Goal: Task Accomplishment & Management: Manage account settings

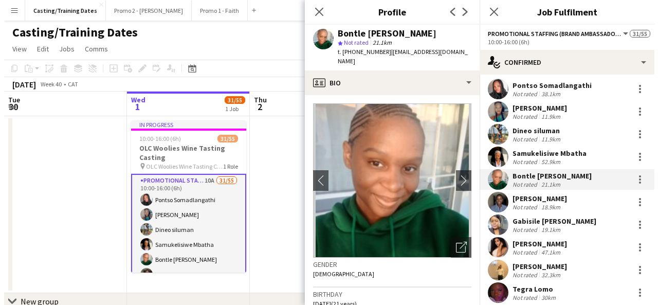
scroll to position [25, 0]
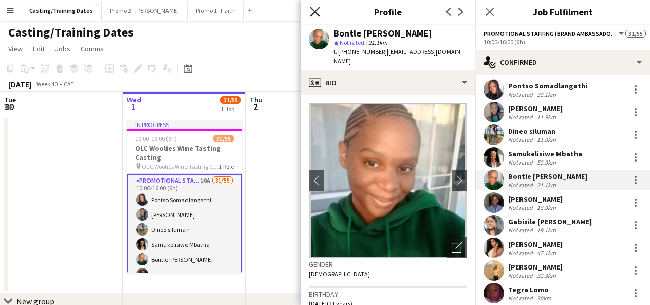
click at [313, 14] on icon at bounding box center [315, 12] width 10 height 10
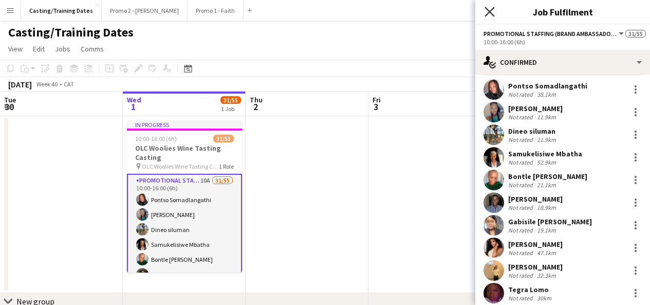
click at [494, 15] on icon at bounding box center [490, 12] width 10 height 10
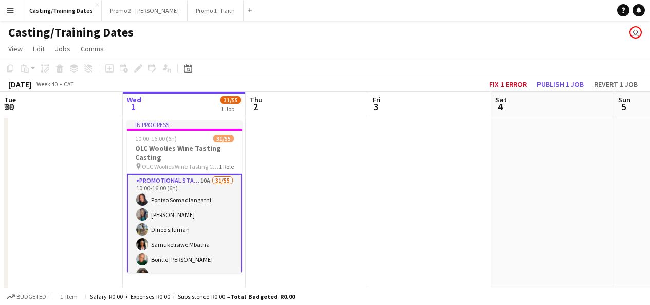
click at [9, 7] on app-icon "Menu" at bounding box center [10, 10] width 8 height 8
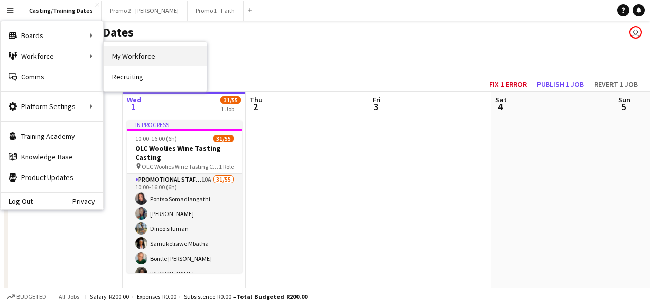
click at [122, 63] on link "My Workforce" at bounding box center [155, 56] width 103 height 21
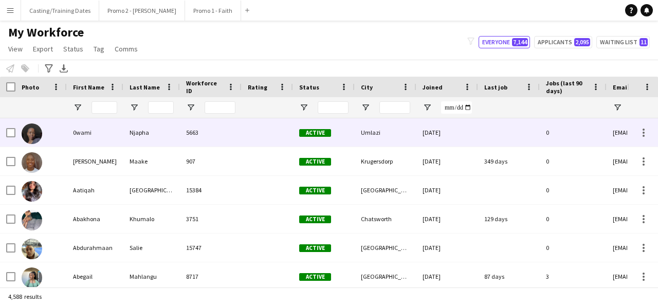
type input "**********"
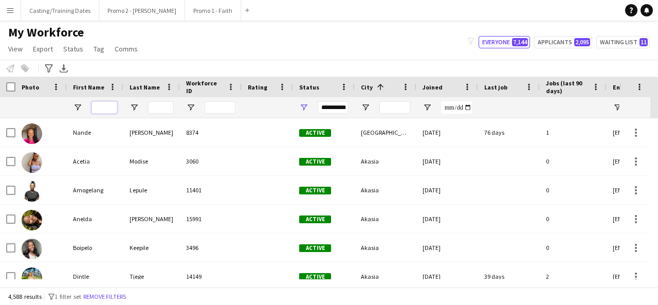
click at [111, 107] on input "First Name Filter Input" at bounding box center [105, 107] width 26 height 12
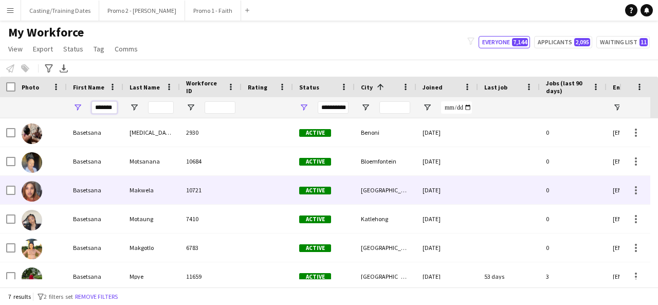
type input "*******"
click at [151, 195] on div "Makwela" at bounding box center [151, 190] width 57 height 28
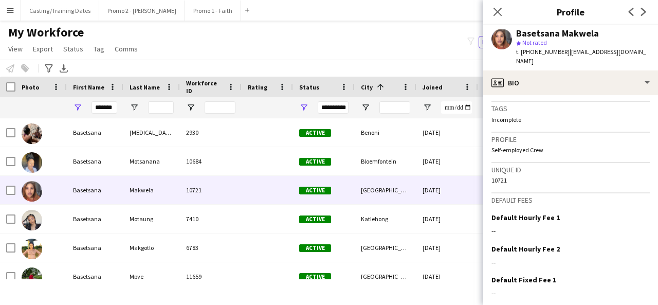
scroll to position [461, 0]
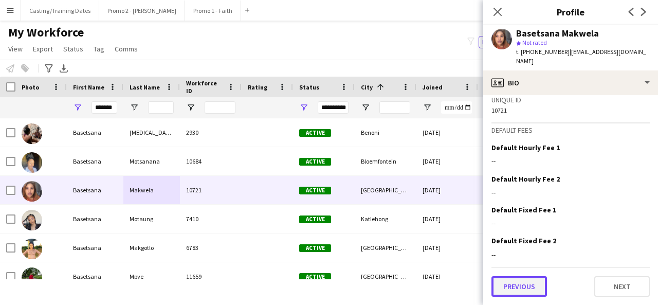
click at [530, 282] on button "Previous" at bounding box center [520, 286] width 56 height 21
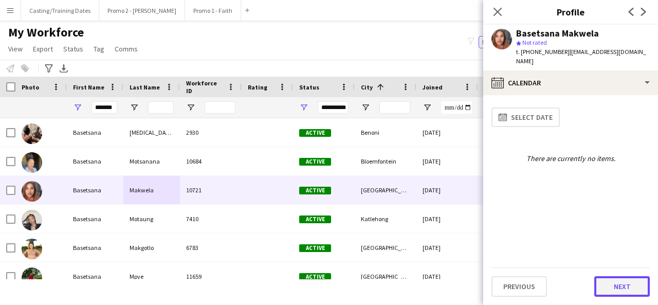
click at [619, 286] on button "Next" at bounding box center [622, 286] width 56 height 21
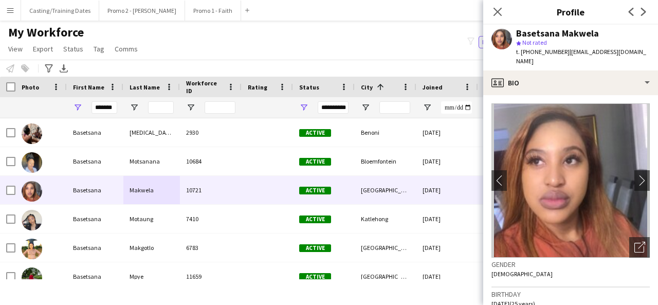
drag, startPoint x: 516, startPoint y: 31, endPoint x: 602, endPoint y: 32, distance: 85.9
click at [602, 32] on div "Basetsana Makwela" at bounding box center [583, 33] width 134 height 9
copy div "Basetsana Makwela"
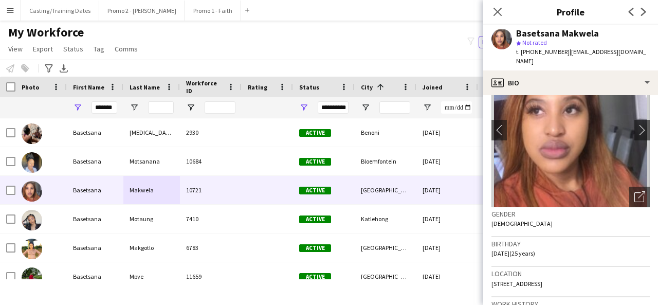
scroll to position [0, 0]
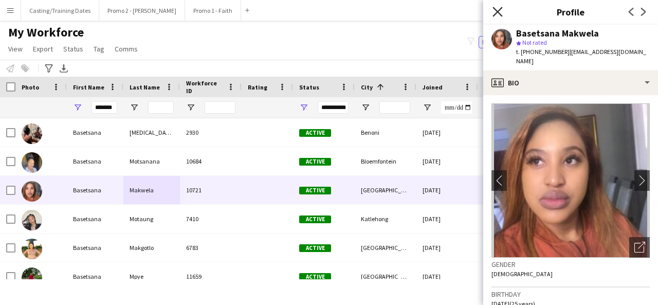
click at [497, 10] on icon "Close pop-in" at bounding box center [498, 12] width 10 height 10
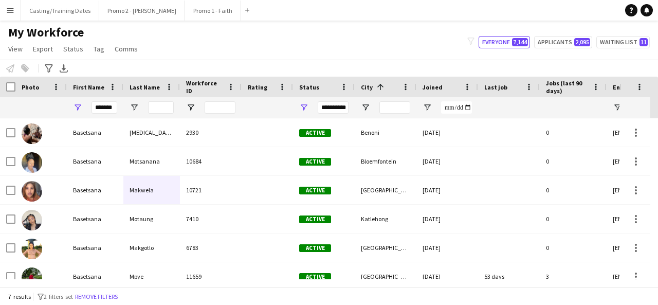
click at [12, 13] on app-icon "Menu" at bounding box center [10, 10] width 8 height 8
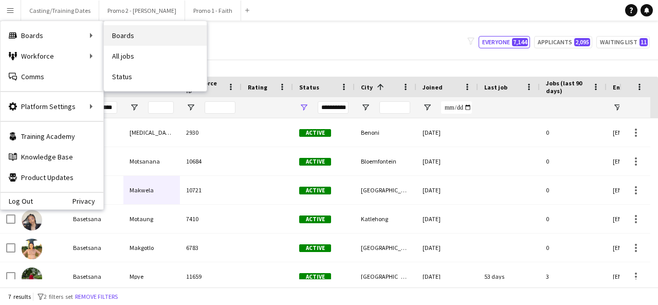
click at [132, 38] on link "Boards" at bounding box center [155, 35] width 103 height 21
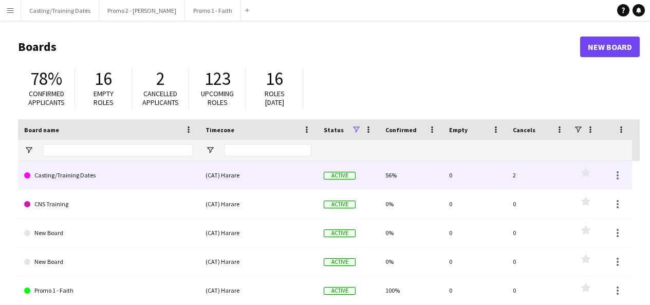
click at [66, 169] on link "Casting/Training Dates" at bounding box center [108, 175] width 169 height 29
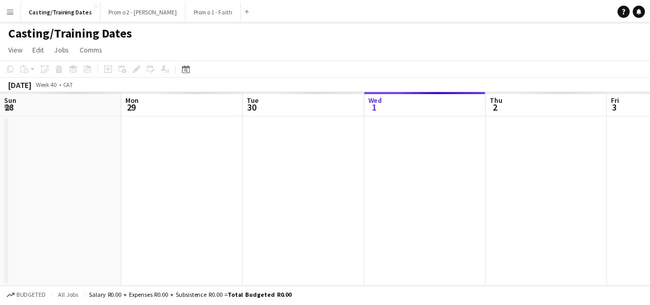
scroll to position [0, 246]
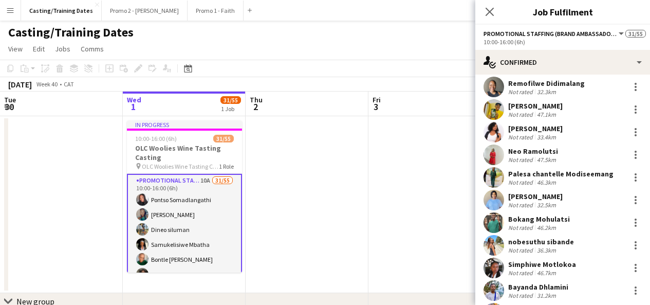
scroll to position [433, 0]
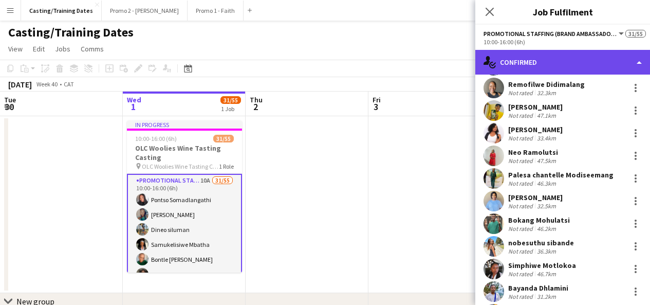
click at [532, 65] on div "single-neutral-actions-check-2 Confirmed" at bounding box center [563, 62] width 175 height 25
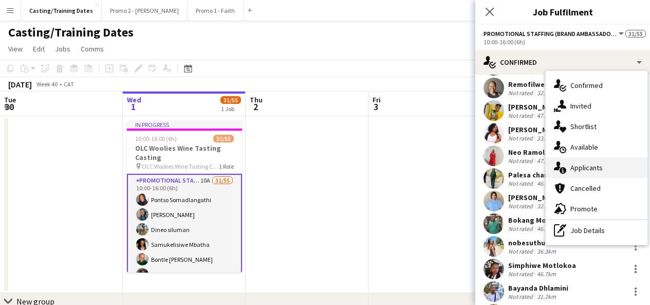
click at [601, 165] on span "Applicants" at bounding box center [587, 167] width 32 height 9
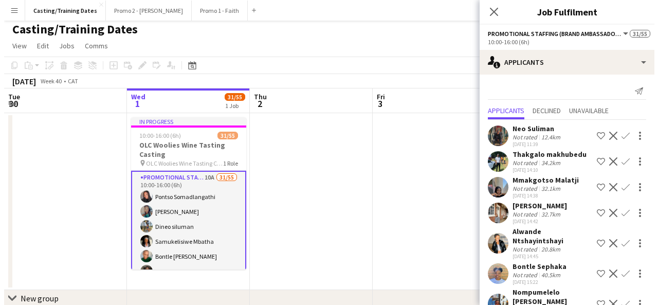
scroll to position [0, 0]
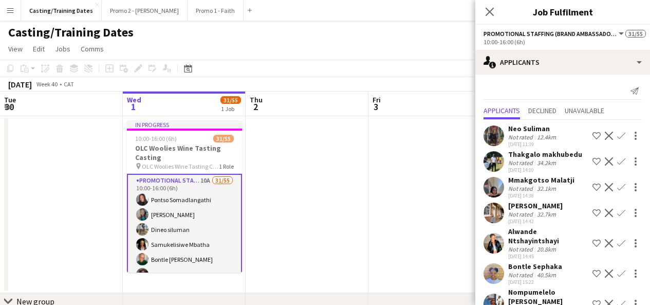
click at [4, 13] on button "Menu" at bounding box center [10, 10] width 21 height 21
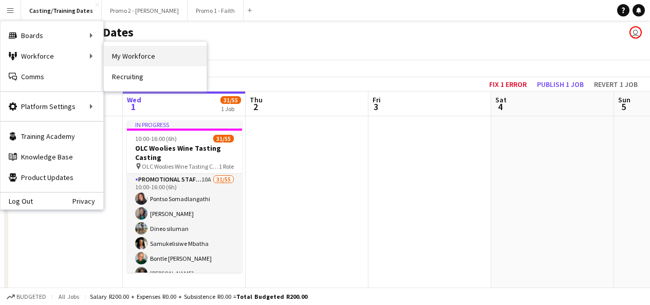
click at [110, 56] on link "My Workforce" at bounding box center [155, 56] width 103 height 21
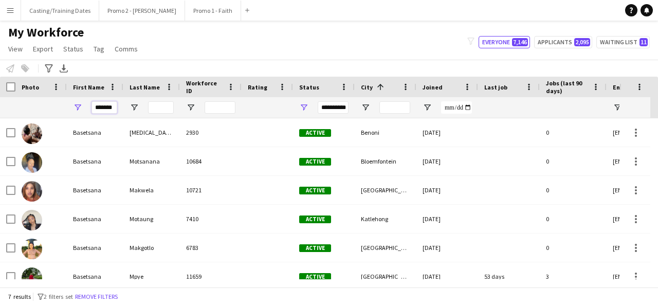
drag, startPoint x: 114, startPoint y: 104, endPoint x: 77, endPoint y: 114, distance: 38.3
click at [77, 114] on div "*******" at bounding box center [95, 107] width 57 height 21
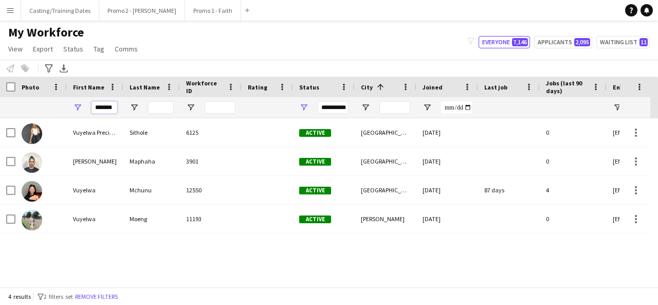
scroll to position [0, 1]
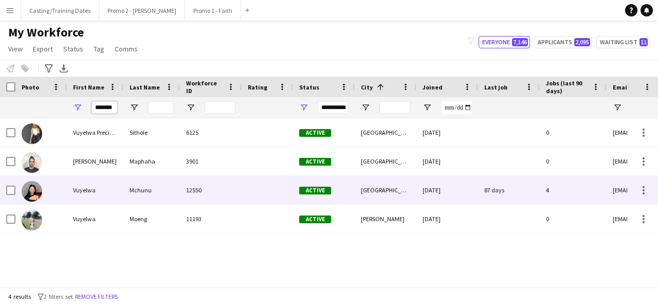
type input "*******"
click at [149, 188] on div "Mchunu" at bounding box center [151, 190] width 57 height 28
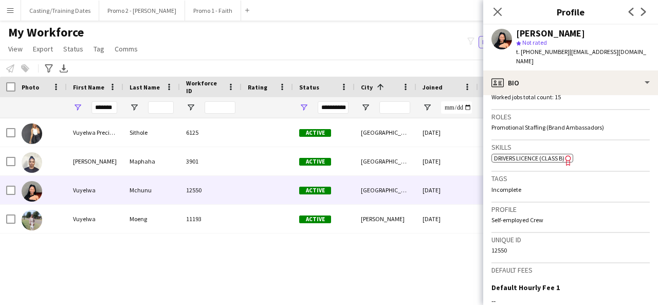
scroll to position [452, 0]
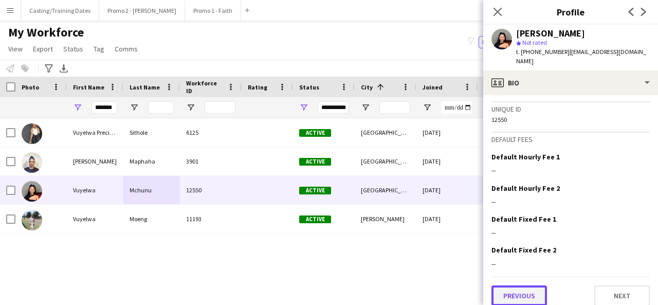
click at [530, 285] on button "Previous" at bounding box center [520, 295] width 56 height 21
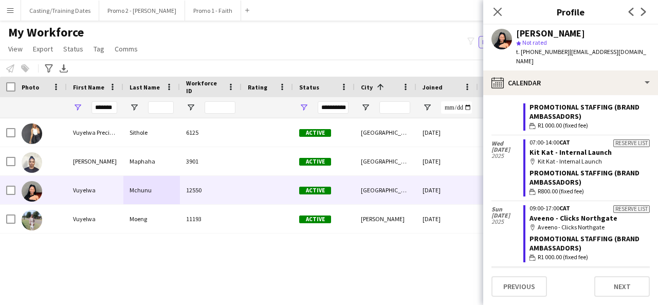
scroll to position [0, 0]
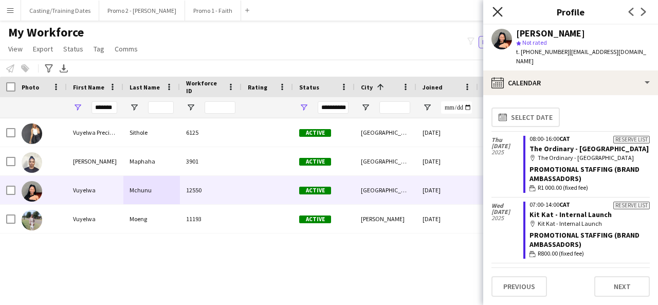
click at [499, 14] on icon "Close pop-in" at bounding box center [498, 12] width 10 height 10
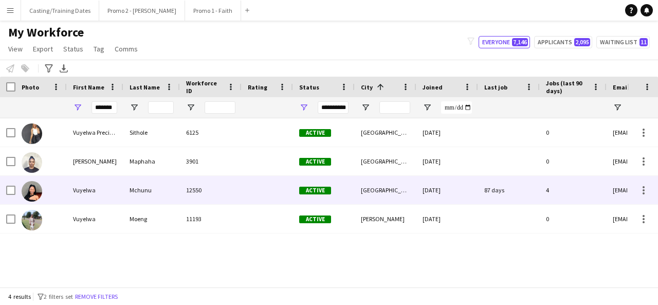
click at [154, 187] on div "Mchunu" at bounding box center [151, 190] width 57 height 28
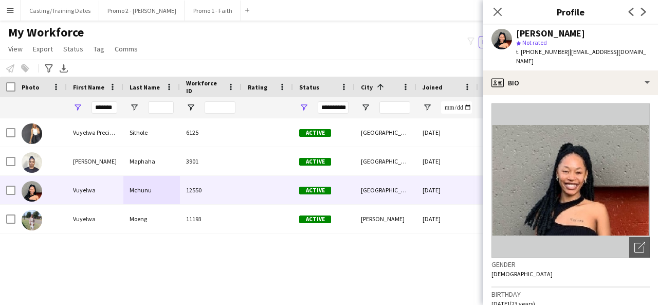
drag, startPoint x: 518, startPoint y: 34, endPoint x: 599, endPoint y: 33, distance: 80.7
click at [599, 33] on div "[PERSON_NAME]" at bounding box center [583, 33] width 134 height 9
copy div "[PERSON_NAME]"
drag, startPoint x: 95, startPoint y: 107, endPoint x: 180, endPoint y: 107, distance: 85.9
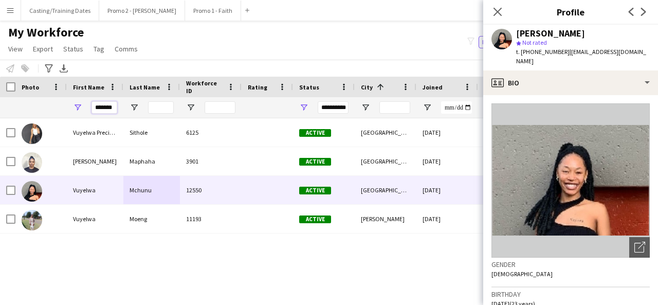
click at [180, 107] on div "**********" at bounding box center [557, 107] width 1115 height 21
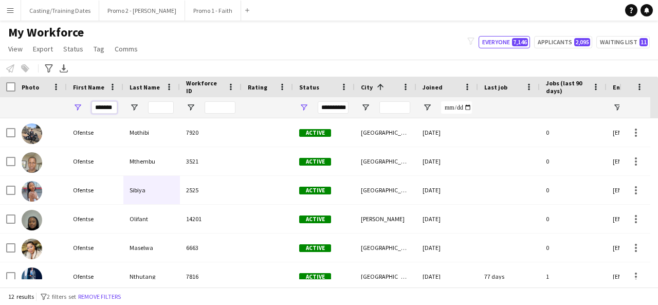
type input "*******"
click at [164, 110] on input "Last Name Filter Input" at bounding box center [161, 107] width 26 height 12
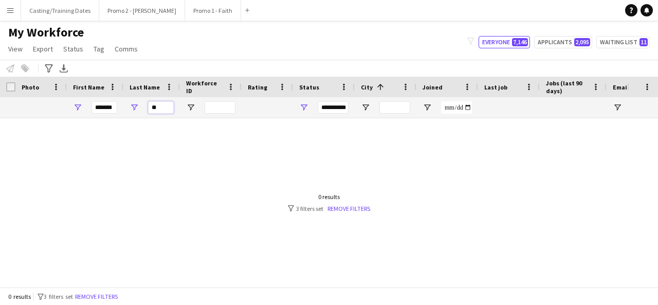
type input "*"
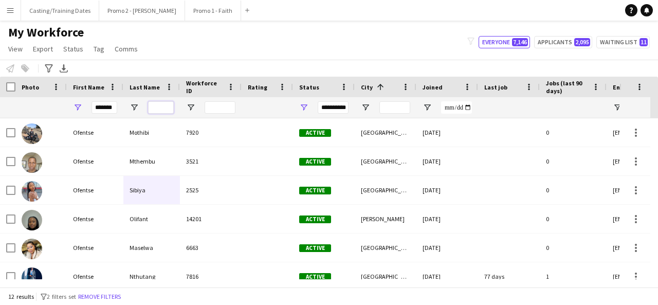
type input "*"
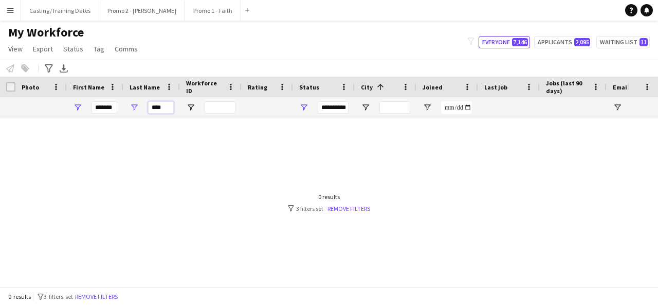
type input "****"
click at [114, 106] on input "*******" at bounding box center [105, 107] width 26 height 12
type input "*"
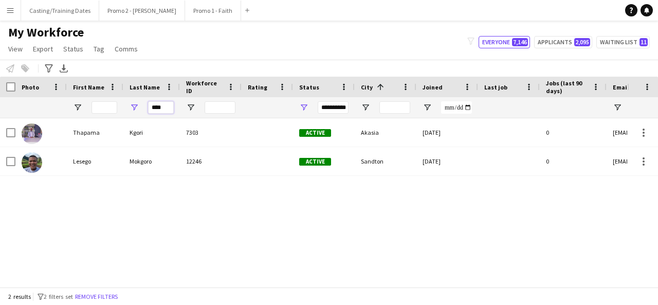
click at [168, 111] on input "****" at bounding box center [161, 107] width 26 height 12
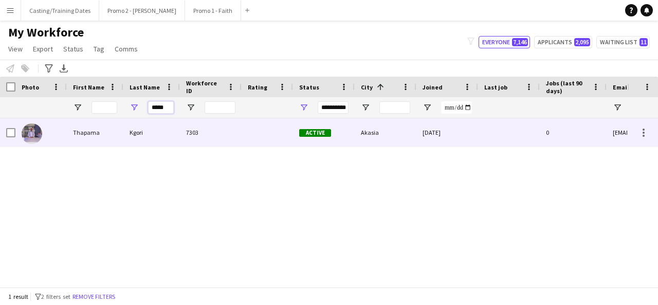
type input "*****"
click at [229, 132] on div "7303" at bounding box center [211, 132] width 62 height 28
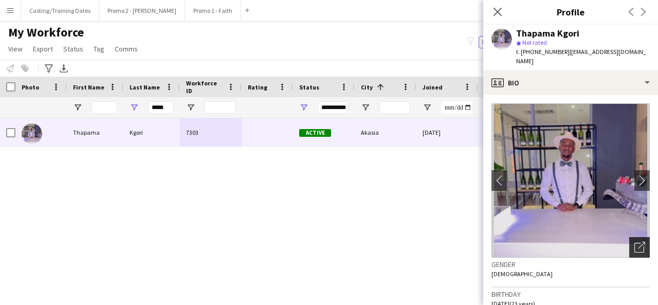
click at [635, 242] on icon "Open photos pop-in" at bounding box center [640, 247] width 11 height 11
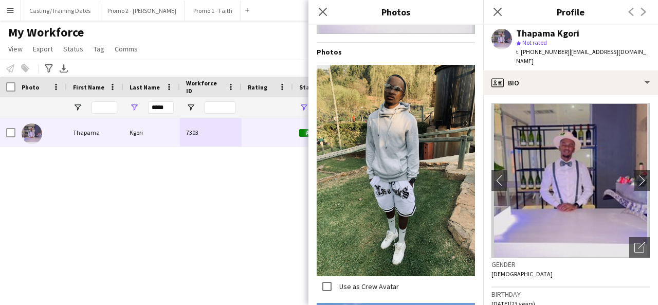
scroll to position [191, 0]
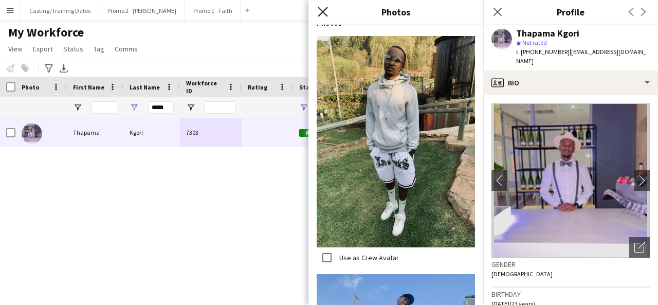
click at [324, 9] on icon "Close pop-in" at bounding box center [323, 12] width 10 height 10
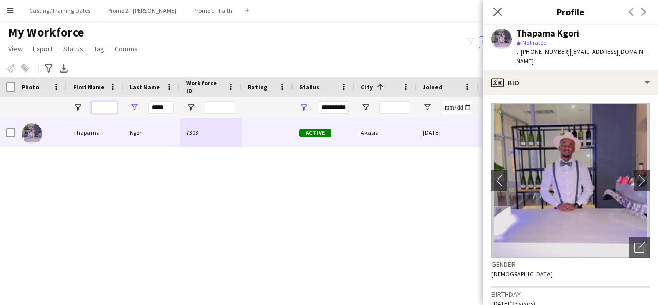
click at [99, 109] on input "First Name Filter Input" at bounding box center [105, 107] width 26 height 12
